Goal: Information Seeking & Learning: Learn about a topic

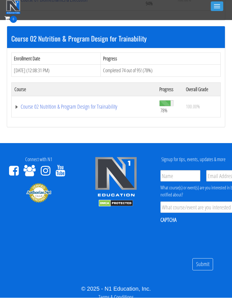
scroll to position [252, 0]
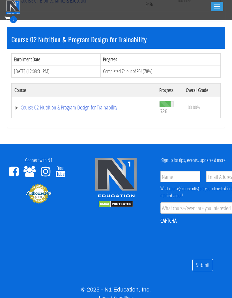
click at [75, 108] on link "Course 02 Nutrition & Program Design for Trainability" at bounding box center [83, 108] width 139 height 6
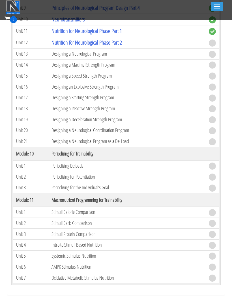
scroll to position [1276, 0]
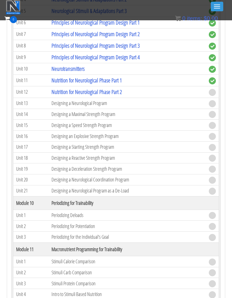
click at [100, 90] on link "Nutrition for Neurological Phase Part 2" at bounding box center [86, 92] width 70 height 8
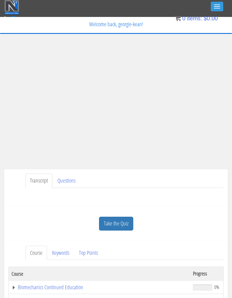
click at [182, 182] on ul "Transcript Questions" at bounding box center [124, 181] width 198 height 14
click at [122, 223] on link "Take the Quiz" at bounding box center [116, 224] width 34 height 14
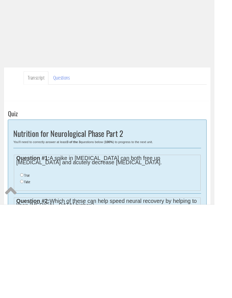
scroll to position [21, 0]
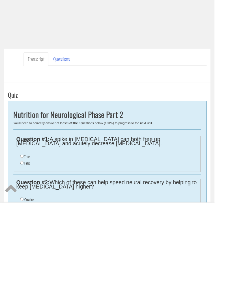
click at [27, 246] on label "True" at bounding box center [29, 248] width 6 height 5
click at [25, 246] on input "True" at bounding box center [24, 248] width 4 height 4
radio input "true"
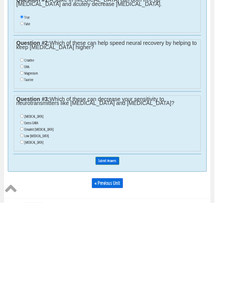
scroll to position [171, 0]
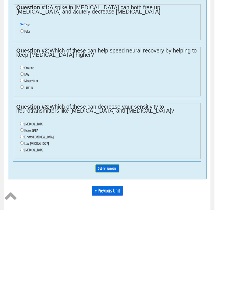
click at [22, 142] on input "Creatine" at bounding box center [24, 144] width 4 height 4
radio input "true"
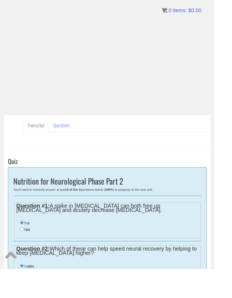
scroll to position [0, 0]
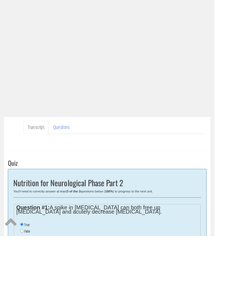
click at [20, 260] on div "Question #1: A spike in insulin can both free up testosterone and acutely decre…" at bounding box center [115, 283] width 203 height 47
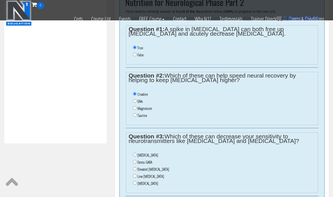
scroll to position [226, 0]
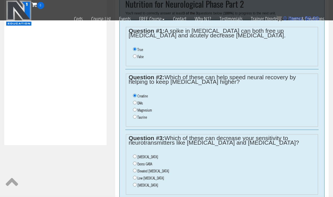
click at [137, 179] on input "Low serotonin" at bounding box center [135, 177] width 4 height 4
radio input "true"
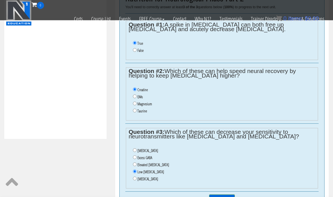
click at [231, 198] on input "Submit Answers" at bounding box center [222, 198] width 26 height 9
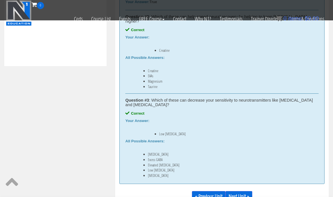
scroll to position [373, 0]
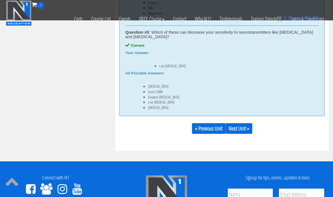
click at [231, 123] on link "Next Unit »" at bounding box center [239, 128] width 27 height 11
click at [231, 134] on link "Next Unit »" at bounding box center [239, 128] width 27 height 11
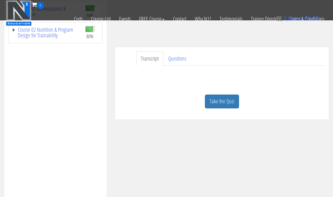
scroll to position [136, 0]
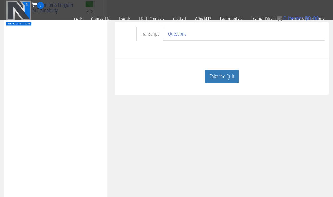
click at [230, 81] on link "Take the Quiz" at bounding box center [222, 77] width 34 height 14
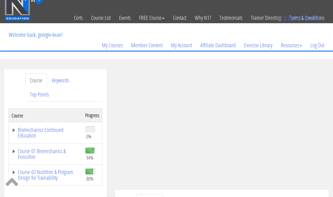
scroll to position [5, 0]
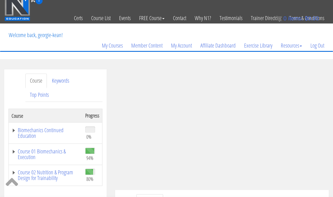
click at [316, 44] on link "Log Out" at bounding box center [318, 45] width 22 height 27
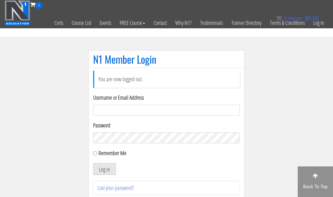
type input "[EMAIL_ADDRESS][DOMAIN_NAME]"
click at [108, 168] on button "Log In" at bounding box center [104, 169] width 23 height 12
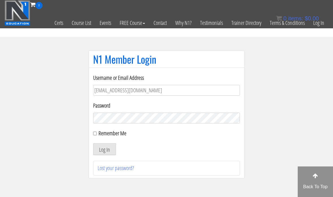
click at [114, 147] on button "Log In" at bounding box center [104, 149] width 23 height 12
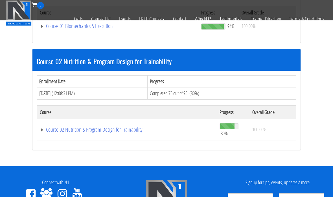
scroll to position [238, 0]
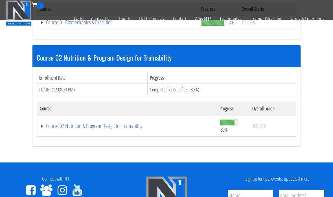
click at [96, 128] on link "Course 02 Nutrition & Program Design for Trainability" at bounding box center [127, 126] width 174 height 6
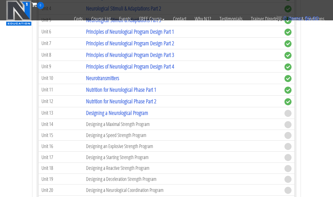
scroll to position [1287, 0]
